Goal: Find specific page/section: Find specific page/section

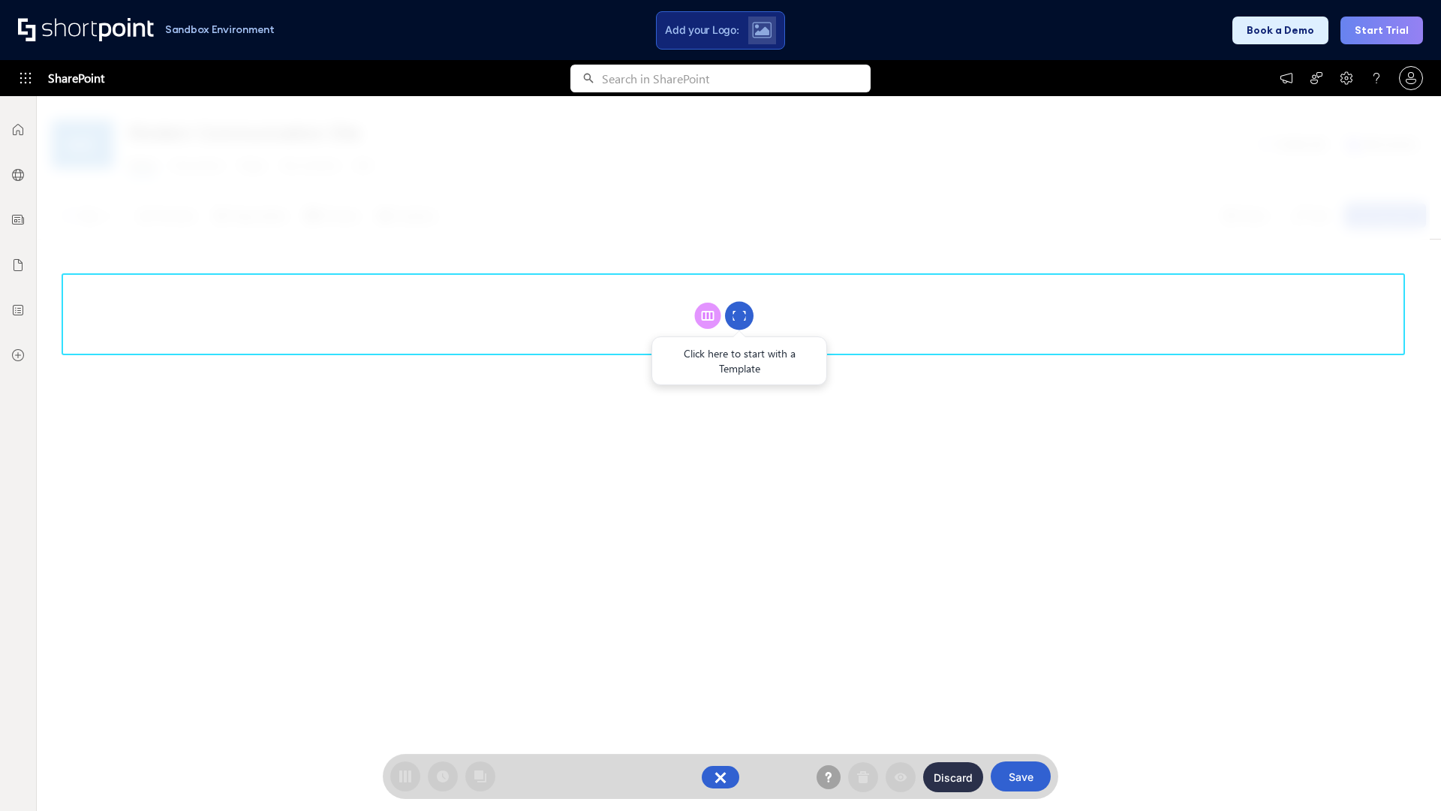
click at [739, 315] on circle at bounding box center [739, 316] width 29 height 29
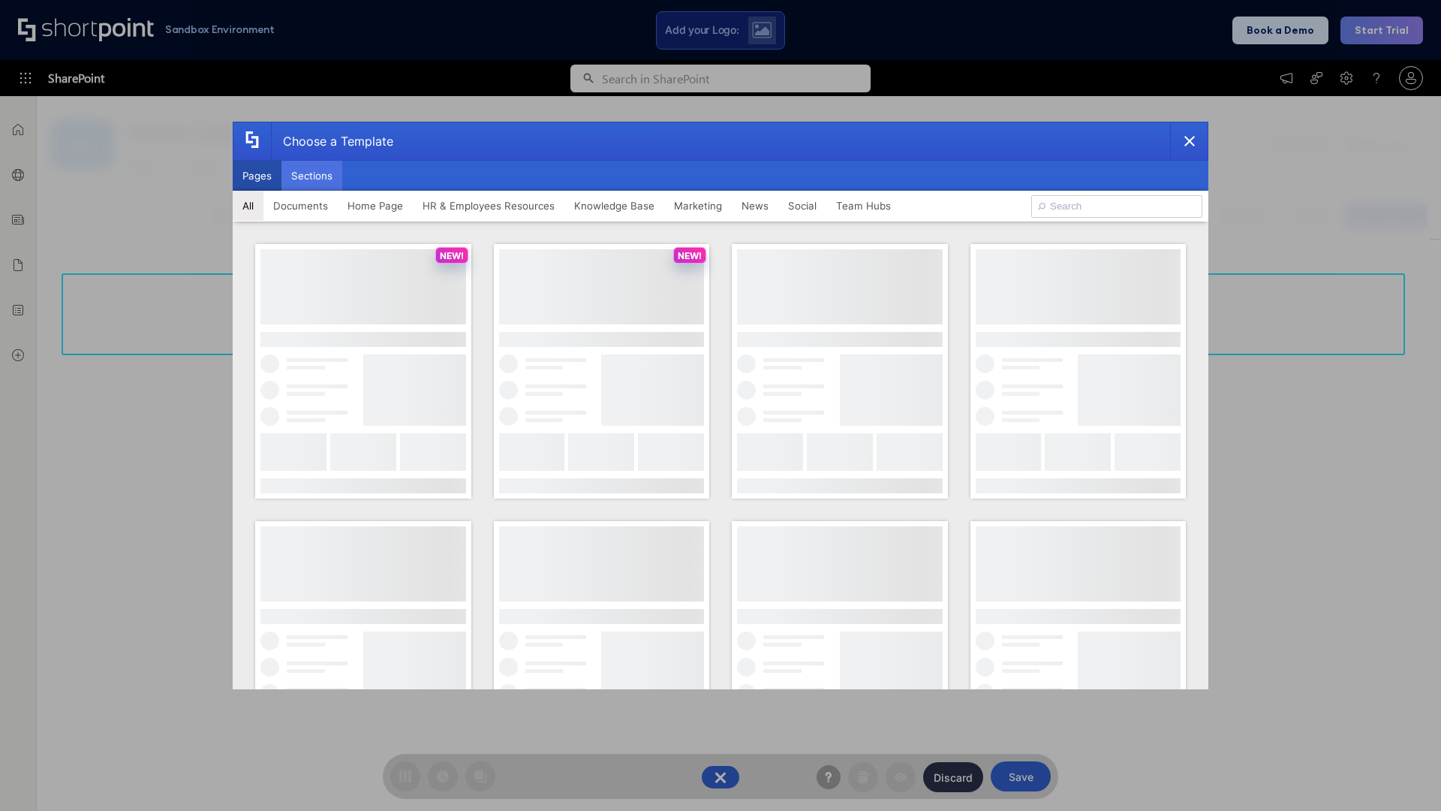
click at [311, 176] on button "Sections" at bounding box center [311, 176] width 61 height 30
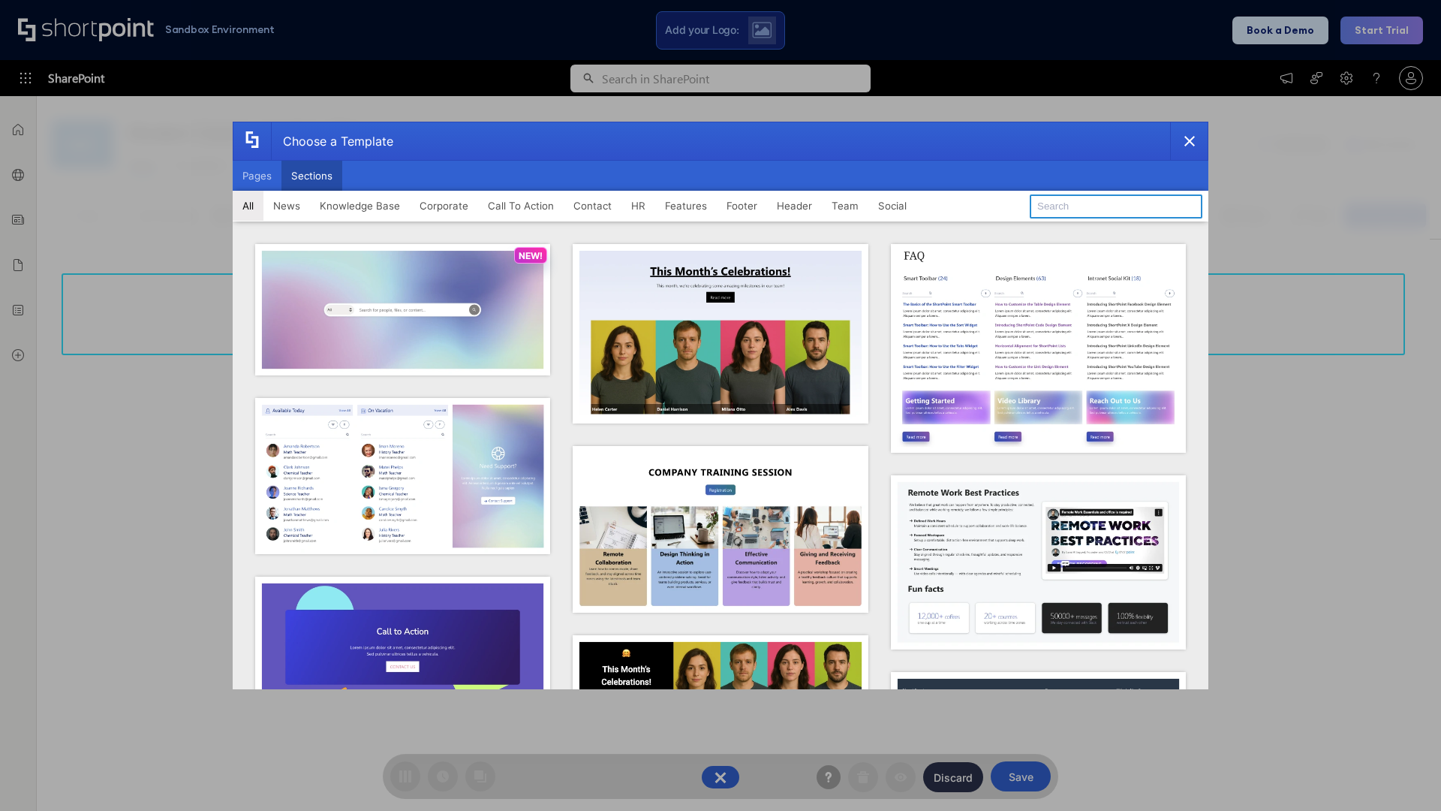
type input "Teammate 2"
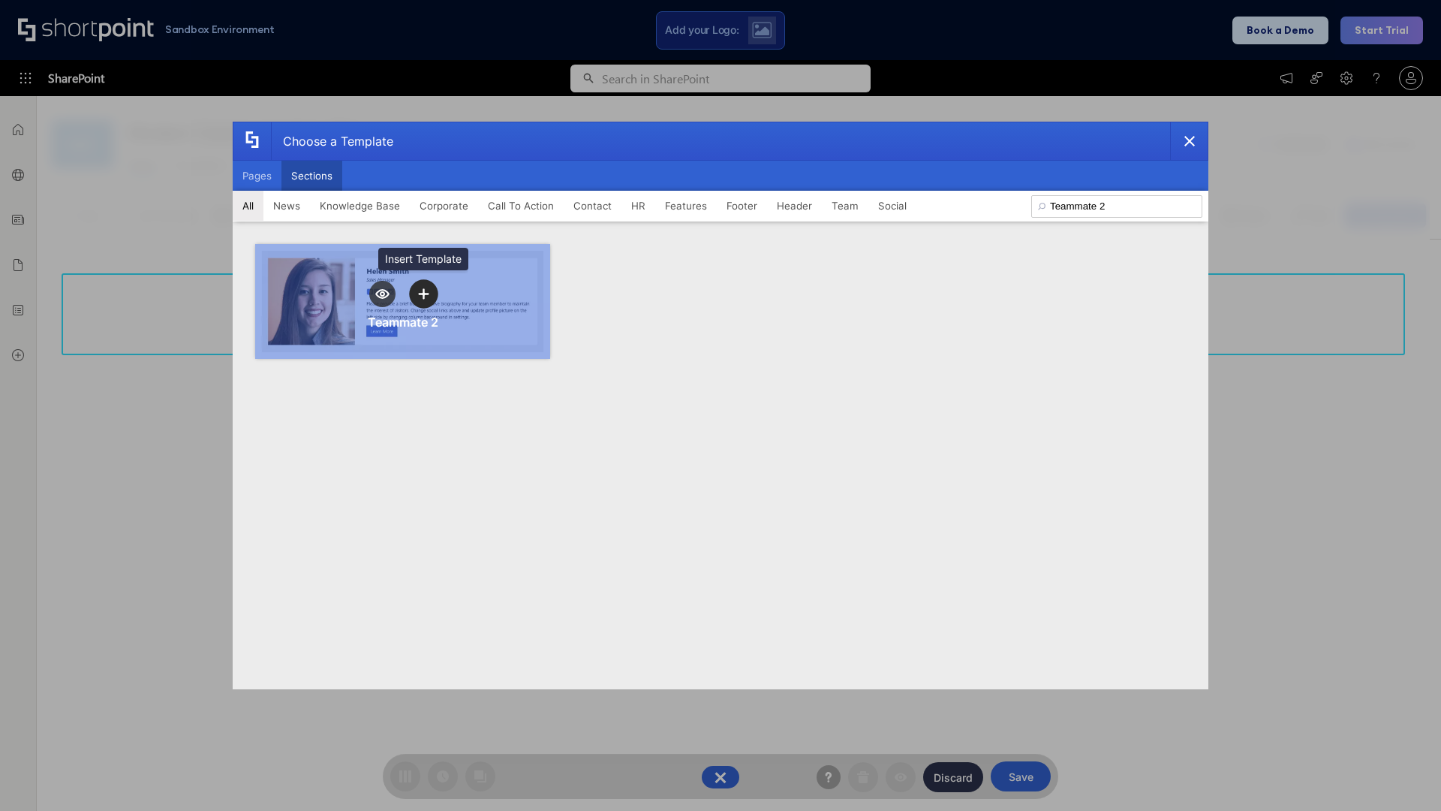
click at [423, 293] on icon "template selector" at bounding box center [423, 293] width 11 height 11
